Goal: Use online tool/utility: Utilize a website feature to perform a specific function

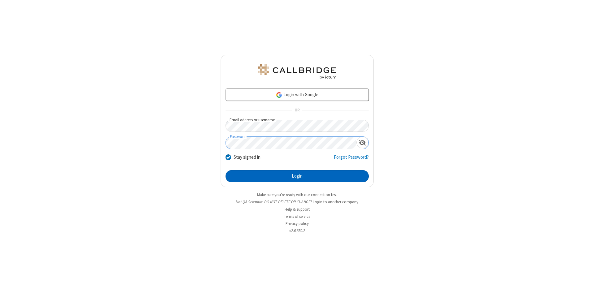
click at [297, 176] on button "Login" at bounding box center [296, 176] width 143 height 12
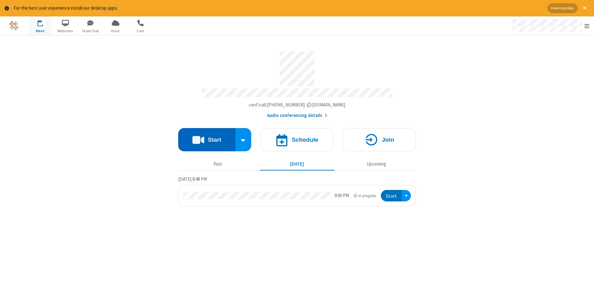
click at [207, 137] on button "Start" at bounding box center [206, 139] width 57 height 23
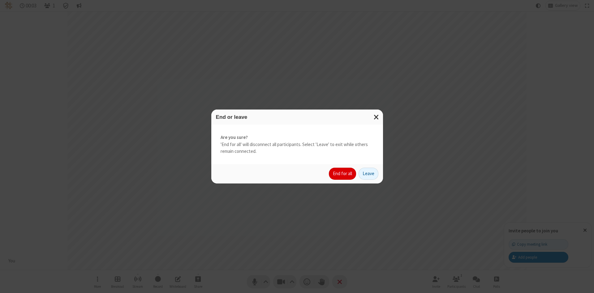
click at [343, 174] on button "End for all" at bounding box center [342, 174] width 27 height 12
